Goal: Navigation & Orientation: Find specific page/section

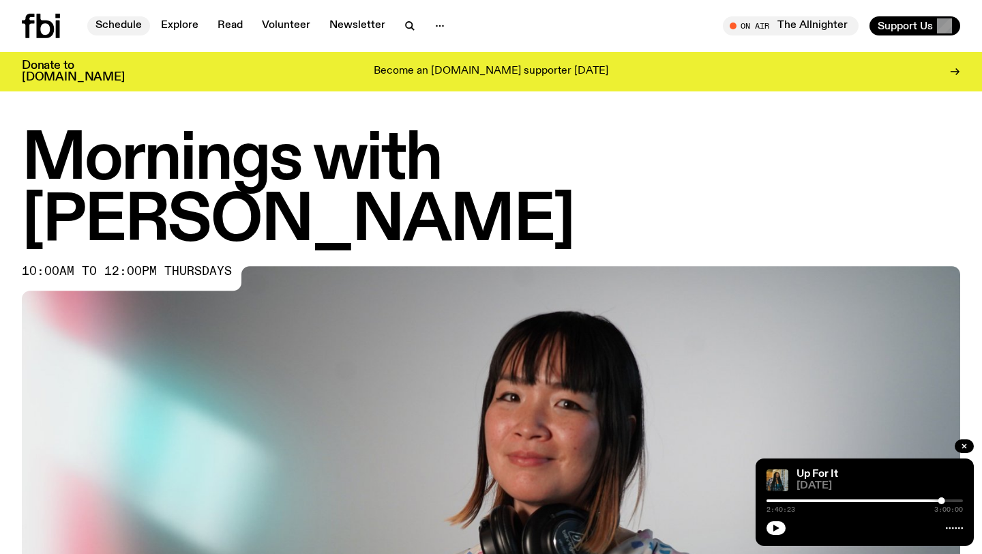
click at [123, 25] on link "Schedule" at bounding box center [118, 25] width 63 height 19
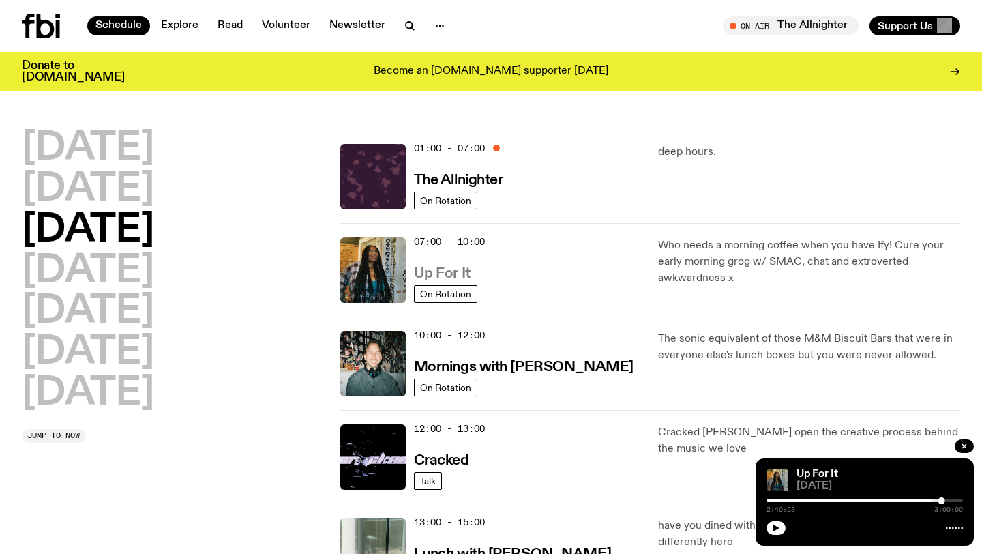
click at [452, 270] on h3 "Up For It" at bounding box center [442, 274] width 57 height 14
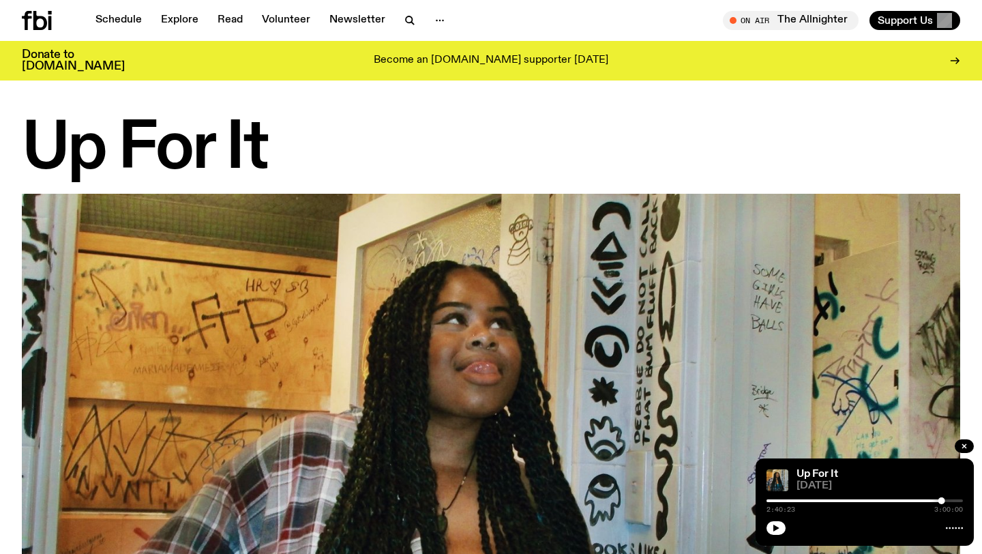
scroll to position [945, 0]
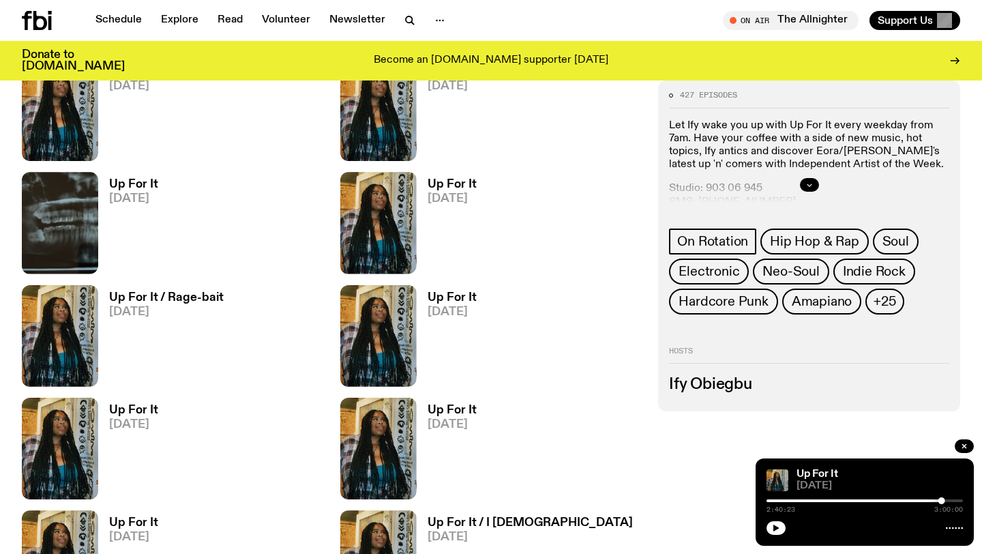
click at [816, 186] on button "button" at bounding box center [809, 185] width 19 height 14
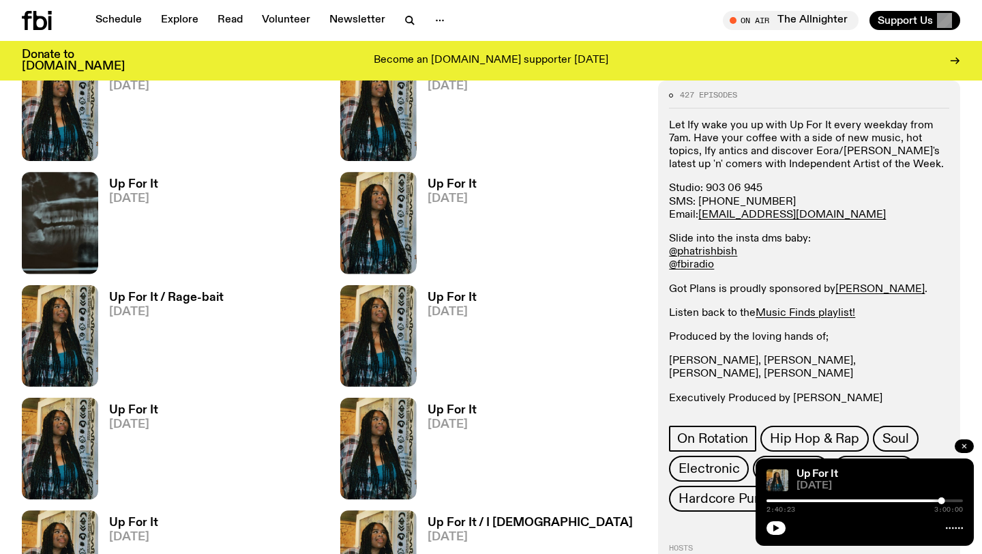
click at [965, 445] on icon "button" at bounding box center [964, 446] width 8 height 8
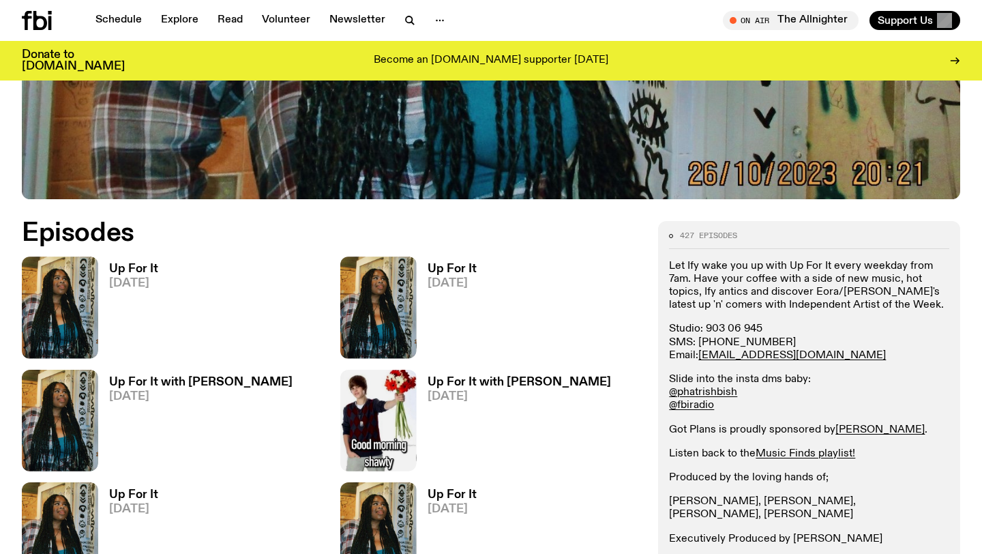
scroll to position [570, 0]
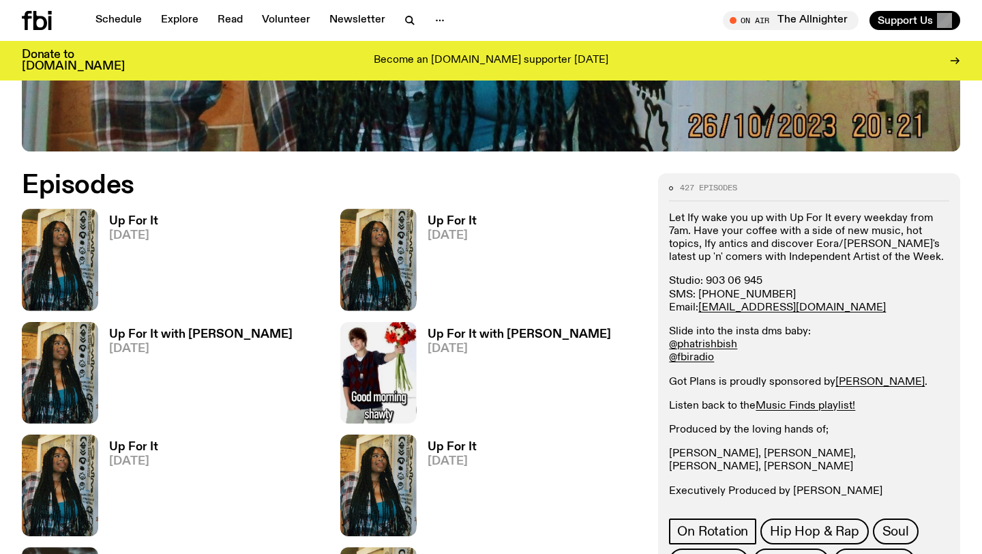
click at [143, 225] on h3 "Up For It" at bounding box center [133, 222] width 49 height 12
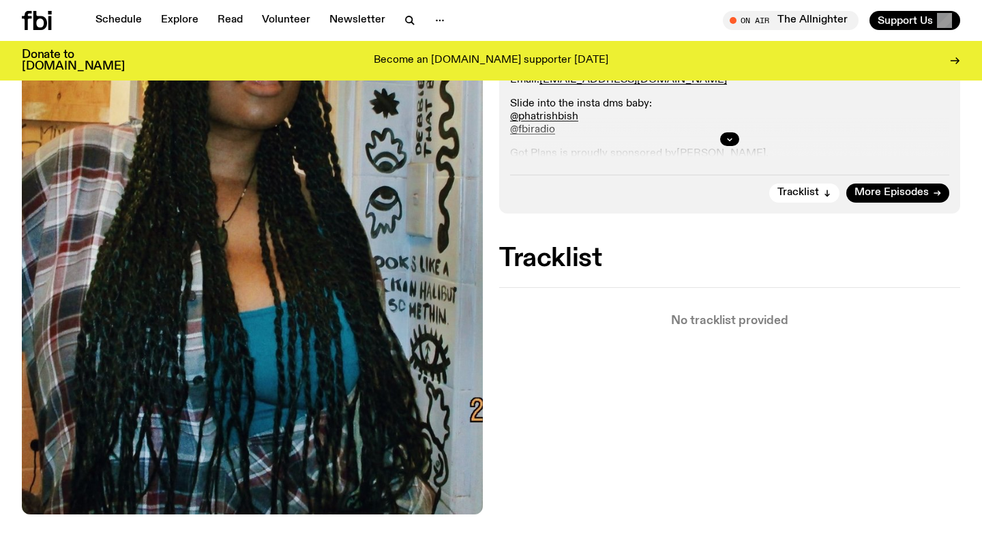
scroll to position [345, 0]
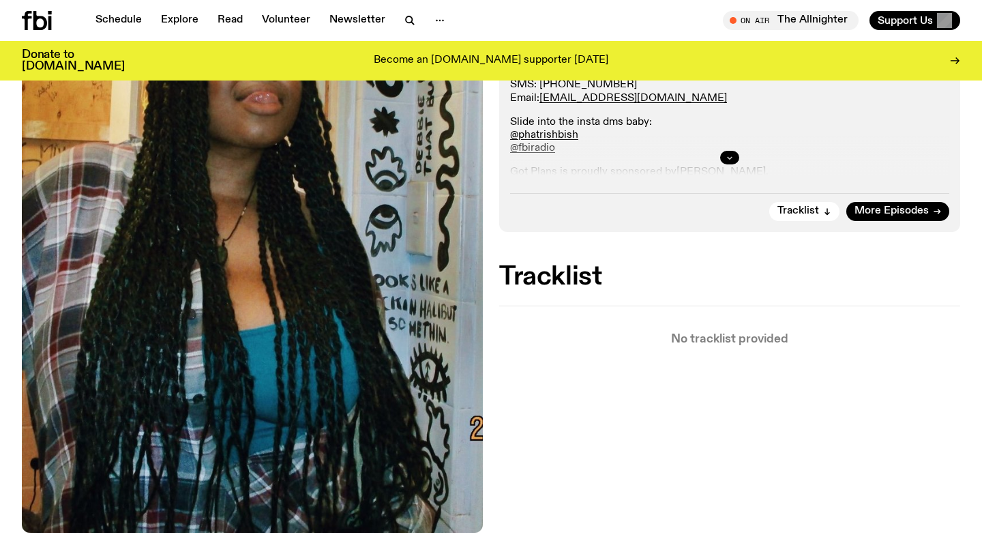
click at [735, 162] on button "button" at bounding box center [729, 158] width 19 height 14
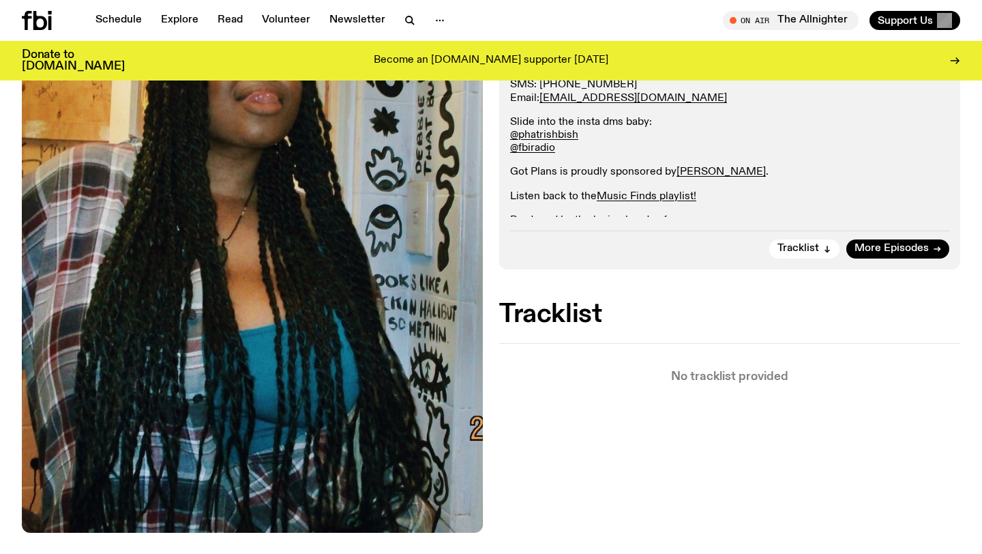
click at [734, 158] on div "Let Ify wake you up with Up For It every weekday from 7am. Have your coffee wit…" at bounding box center [729, 146] width 439 height 260
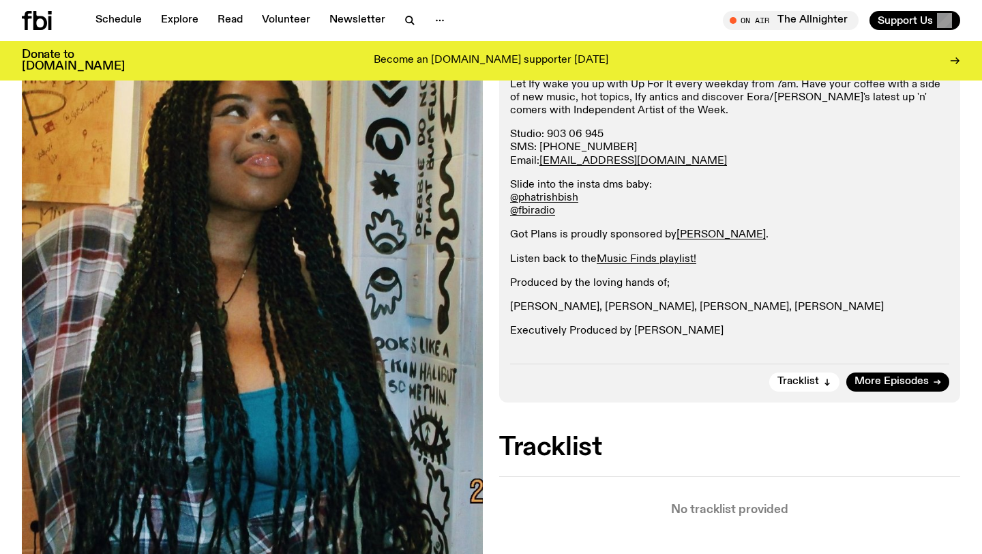
scroll to position [186, 0]
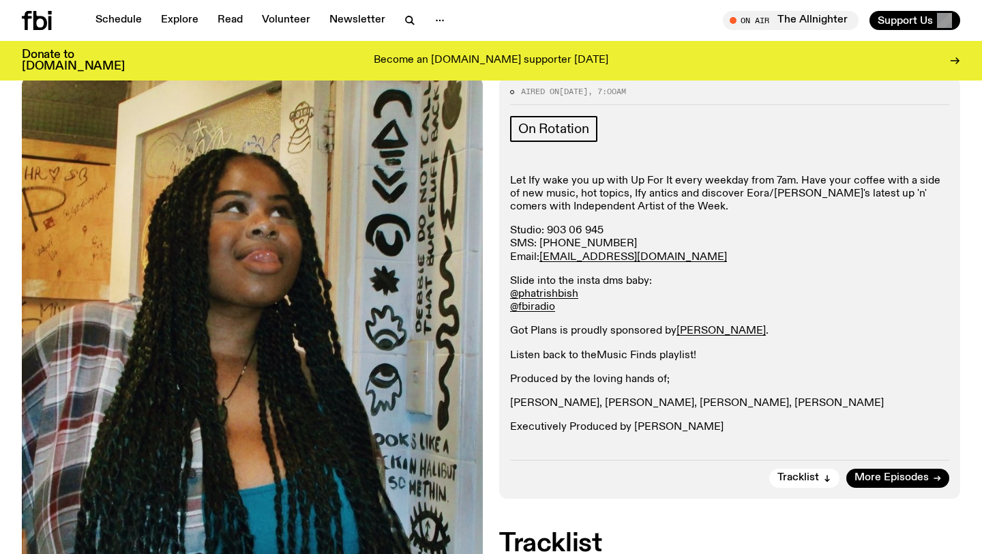
click at [658, 353] on link "Music Finds playlist!" at bounding box center [647, 355] width 100 height 11
